Goal: Task Accomplishment & Management: Complete application form

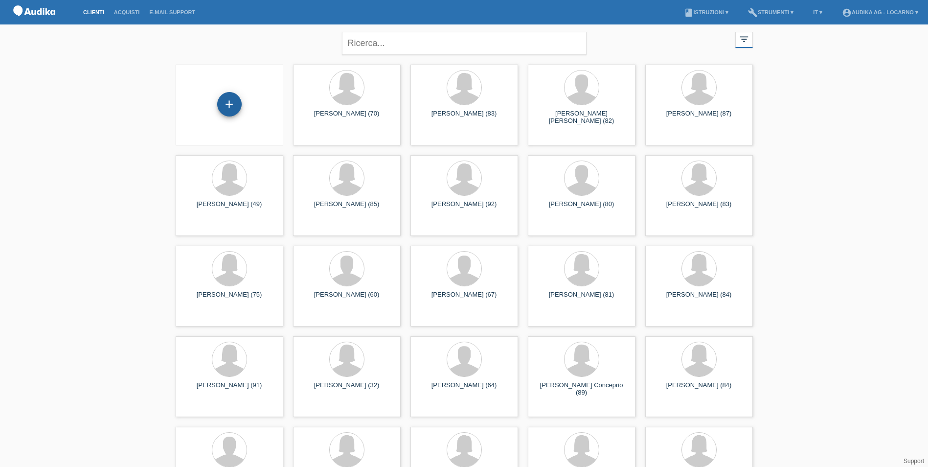
click at [233, 105] on div "+" at bounding box center [229, 104] width 24 height 24
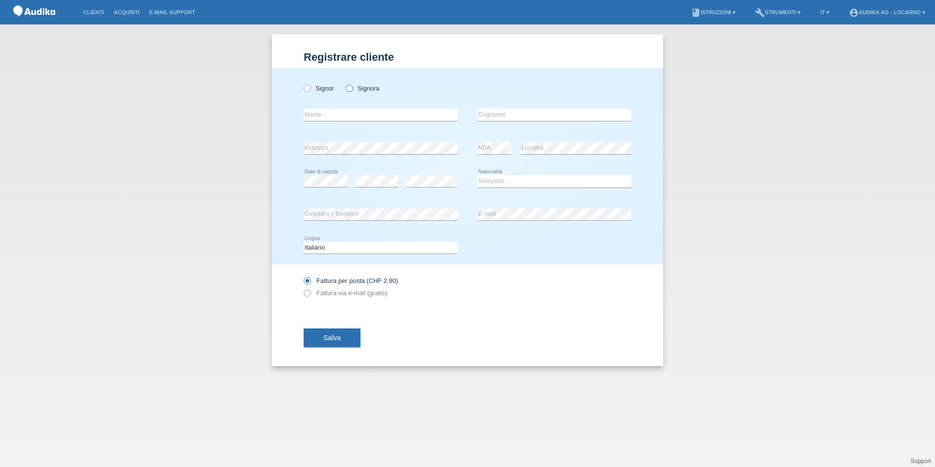
click at [344, 83] on icon at bounding box center [344, 83] width 0 height 0
click at [351, 88] on input "Signora" at bounding box center [349, 88] width 6 height 6
radio input "true"
click at [351, 114] on input "text" at bounding box center [381, 115] width 154 height 12
type input "[PERSON_NAME]"
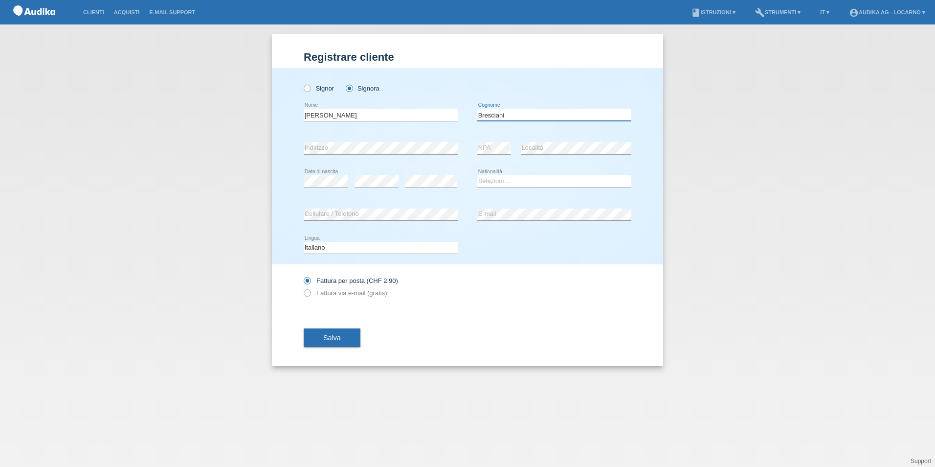
type input "Bresciani"
click at [530, 179] on select "Selezioni... Svizzera Austria Germania Liechtenstein ------------ Afghanistan A…" at bounding box center [554, 181] width 154 height 12
select select "CH"
click at [477, 175] on select "Selezioni... Svizzera Austria Germania Liechtenstein ------------ Afghanistan A…" at bounding box center [554, 181] width 154 height 12
click at [529, 220] on div "error E-mail" at bounding box center [554, 214] width 154 height 13
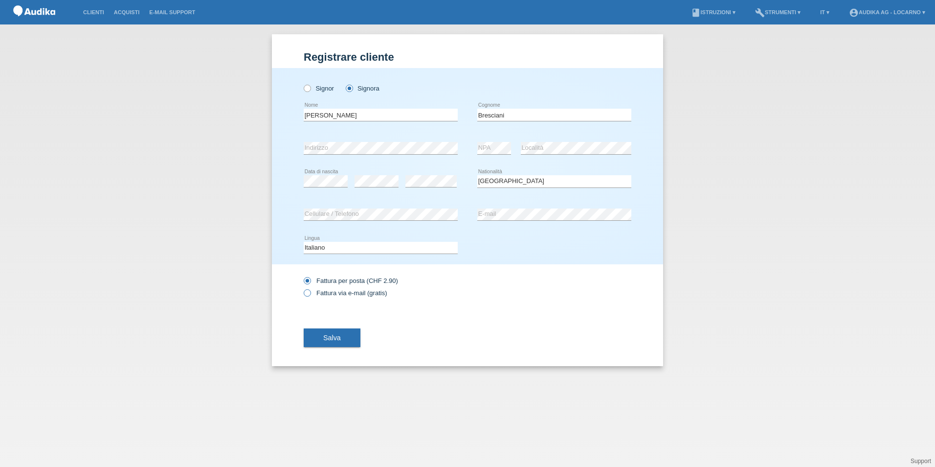
click at [302, 288] on icon at bounding box center [302, 288] width 0 height 0
click at [310, 292] on input "Fattura via e-mail (gratis)" at bounding box center [307, 295] width 6 height 12
radio input "true"
click at [302, 275] on icon at bounding box center [302, 275] width 0 height 0
click at [310, 282] on input "Fattura per posta (CHF 2.90)" at bounding box center [307, 283] width 6 height 12
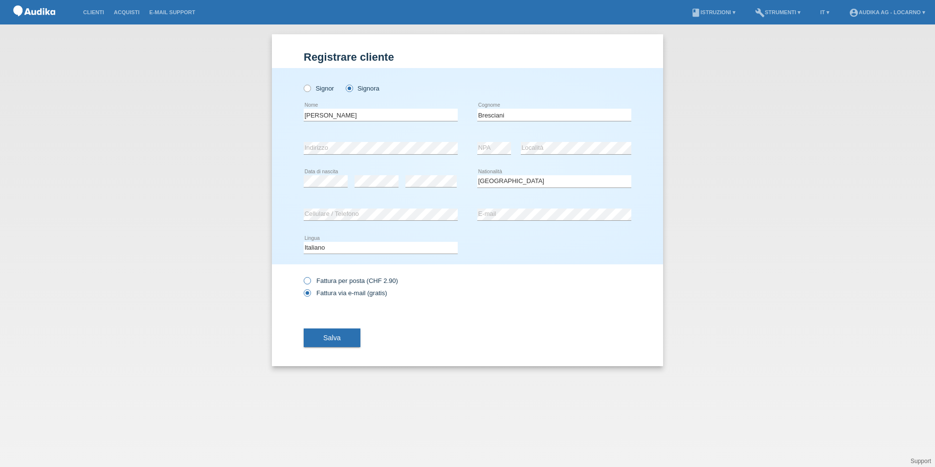
radio input "true"
click at [325, 339] on span "Salva" at bounding box center [332, 338] width 18 height 8
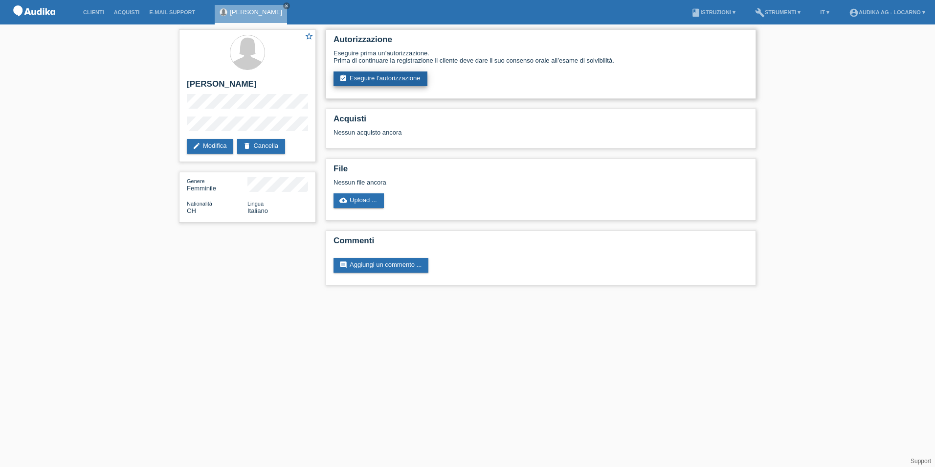
click at [371, 81] on link "assignment_turned_in Eseguire l’autorizzazione" at bounding box center [381, 78] width 94 height 15
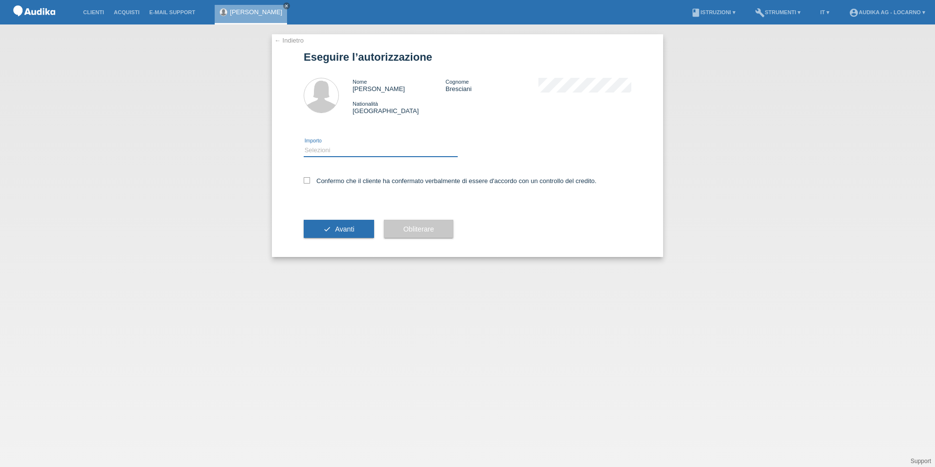
click at [363, 152] on select "Selezioni CHF 1.00 - CHF 499.00 CHF 500.00 - CHF 1'999.00 CHF 2'000.00 - CHF 13…" at bounding box center [381, 150] width 154 height 12
select select "3"
click at [304, 144] on select "Selezioni CHF 1.00 - CHF 499.00 CHF 500.00 - CHF 1'999.00 CHF 2'000.00 - CHF 13…" at bounding box center [381, 150] width 154 height 12
click at [311, 181] on label "Confermo che il cliente ha confermato verbalmente di essere d'accordo con un co…" at bounding box center [450, 180] width 293 height 7
click at [310, 181] on input "Confermo che il cliente ha confermato verbalmente di essere d'accordo con un co…" at bounding box center [307, 180] width 6 height 6
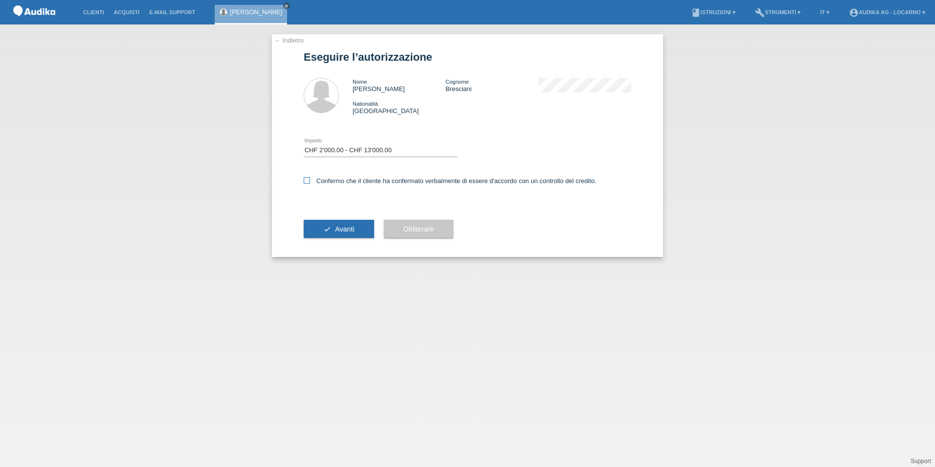
checkbox input "true"
click at [344, 228] on span "Avanti" at bounding box center [344, 229] width 19 height 8
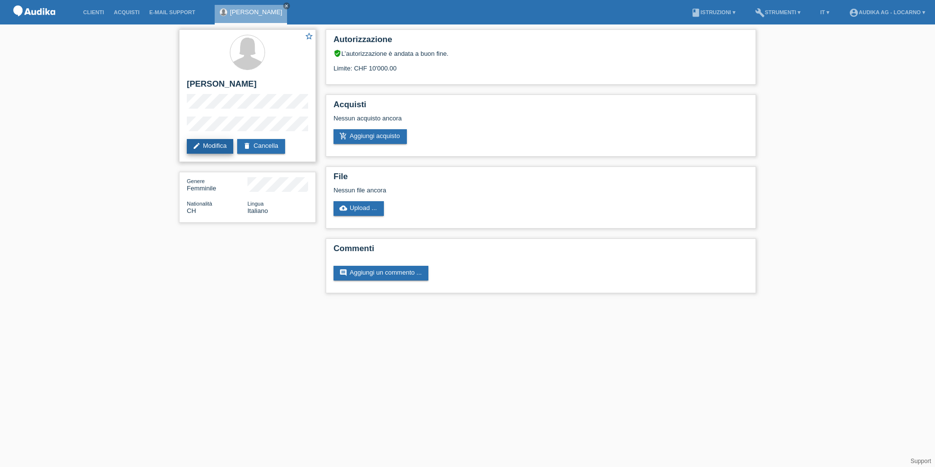
click at [221, 149] on link "edit Modifica" at bounding box center [210, 146] width 46 height 15
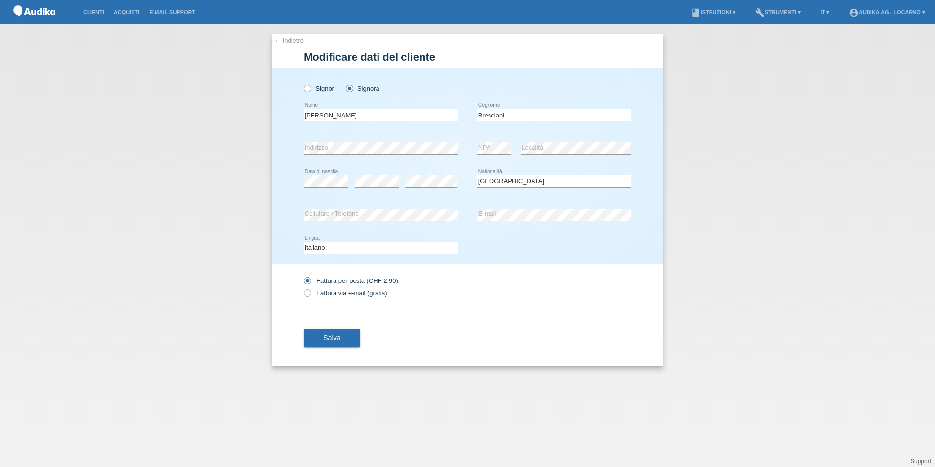
select select "CH"
click at [335, 340] on span "Salva" at bounding box center [332, 338] width 18 height 8
